Goal: Information Seeking & Learning: Learn about a topic

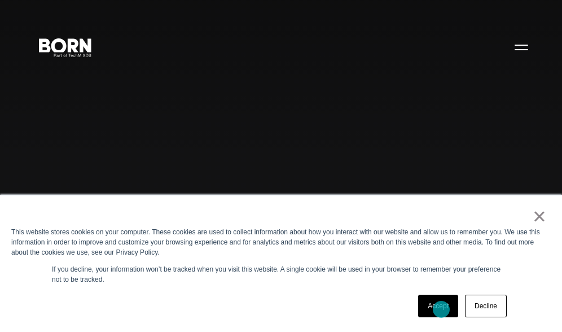
click at [436, 311] on link "Accept" at bounding box center [438, 306] width 40 height 23
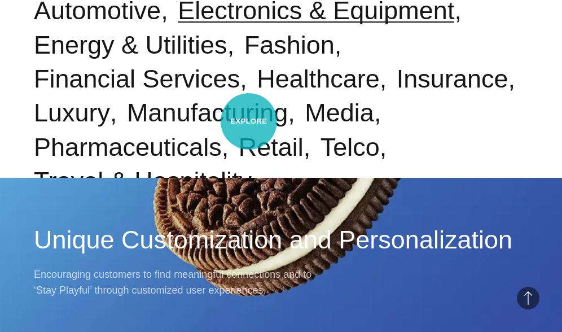
scroll to position [487, 0]
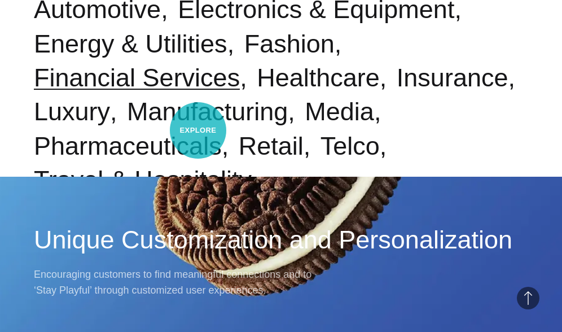
click at [197, 92] on link "Financial Services" at bounding box center [137, 77] width 206 height 29
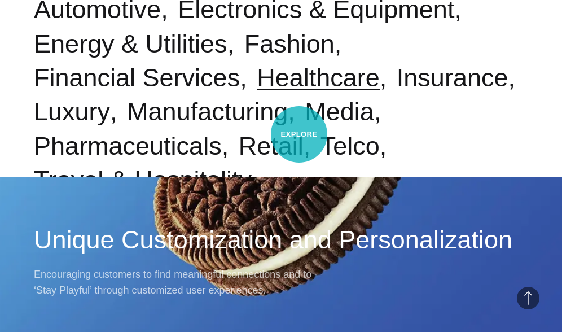
click at [299, 92] on link "Healthcare" at bounding box center [318, 77] width 123 height 29
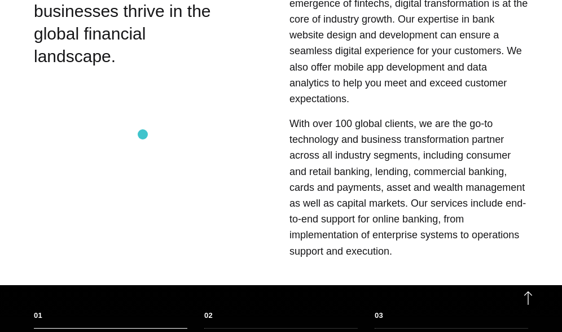
scroll to position [538, 0]
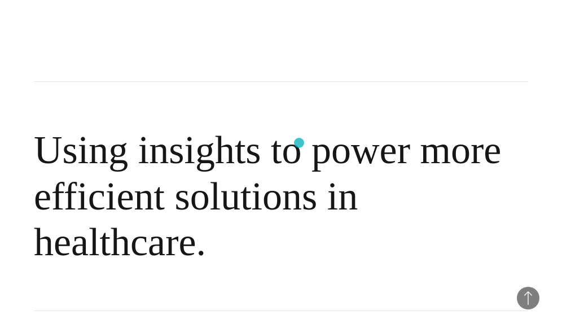
scroll to position [950, 0]
